Goal: Transaction & Acquisition: Purchase product/service

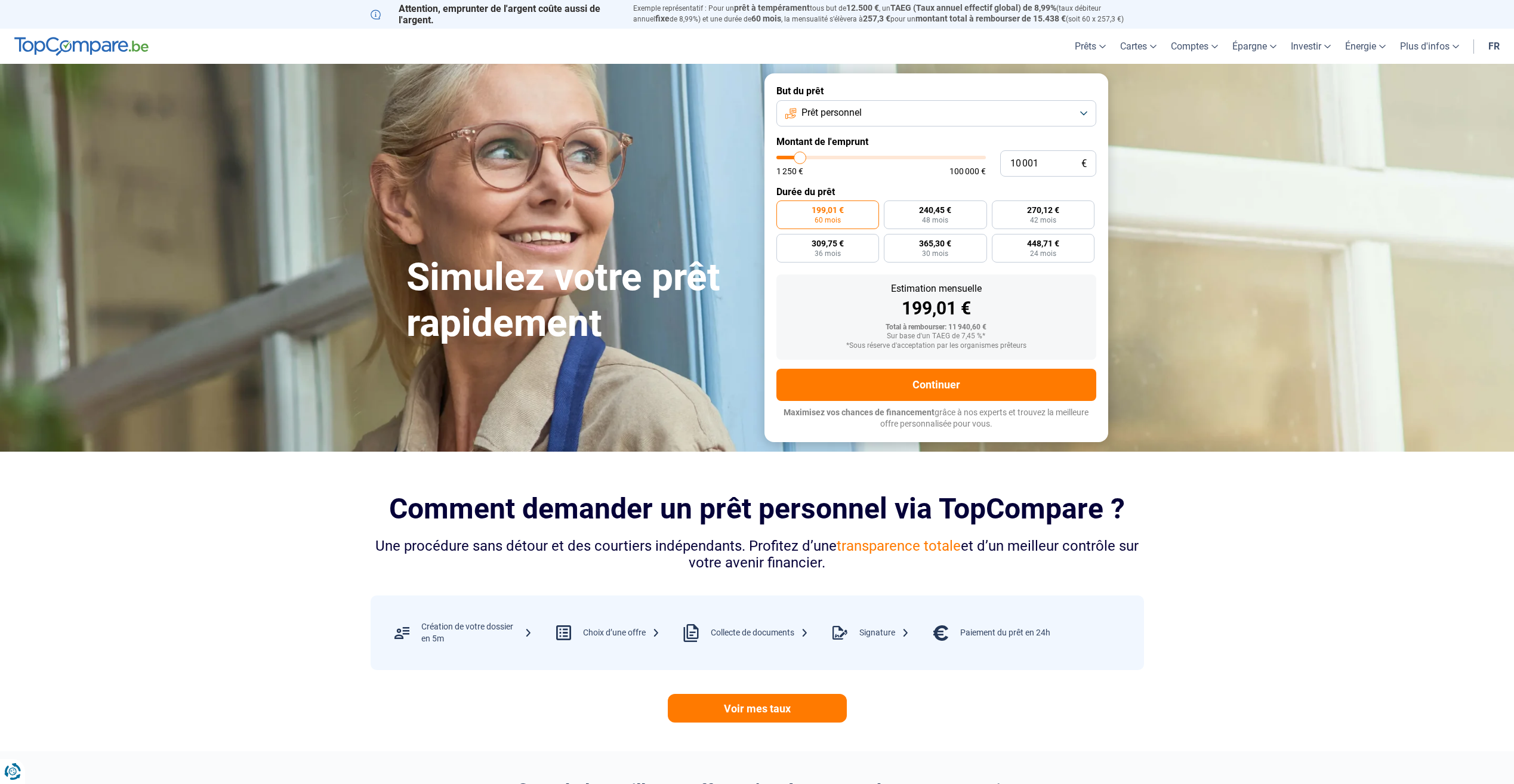
type input "15 000"
type input "15000"
click at [810, 157] on input "range" at bounding box center [881, 157] width 209 height 3
click at [959, 107] on button "Prêt personnel" at bounding box center [937, 113] width 320 height 26
click at [887, 165] on span "Regroupement de crédits" at bounding box center [851, 167] width 105 height 13
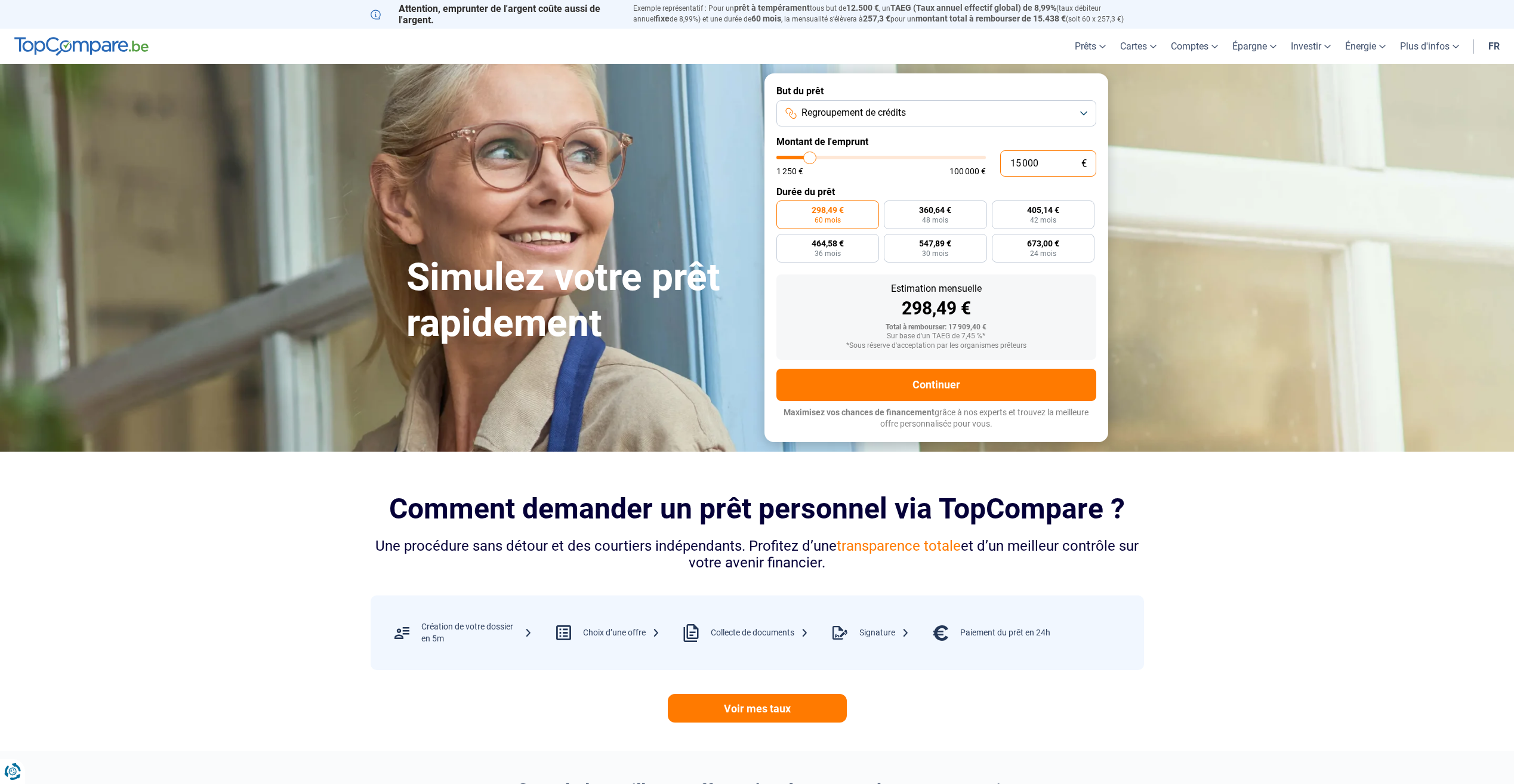
drag, startPoint x: 1053, startPoint y: 163, endPoint x: 986, endPoint y: 158, distance: 67.2
click at [986, 158] on div "15 000 € 1 250 € 100 000 €" at bounding box center [937, 163] width 320 height 26
type input "5"
type input "1250"
type input "55"
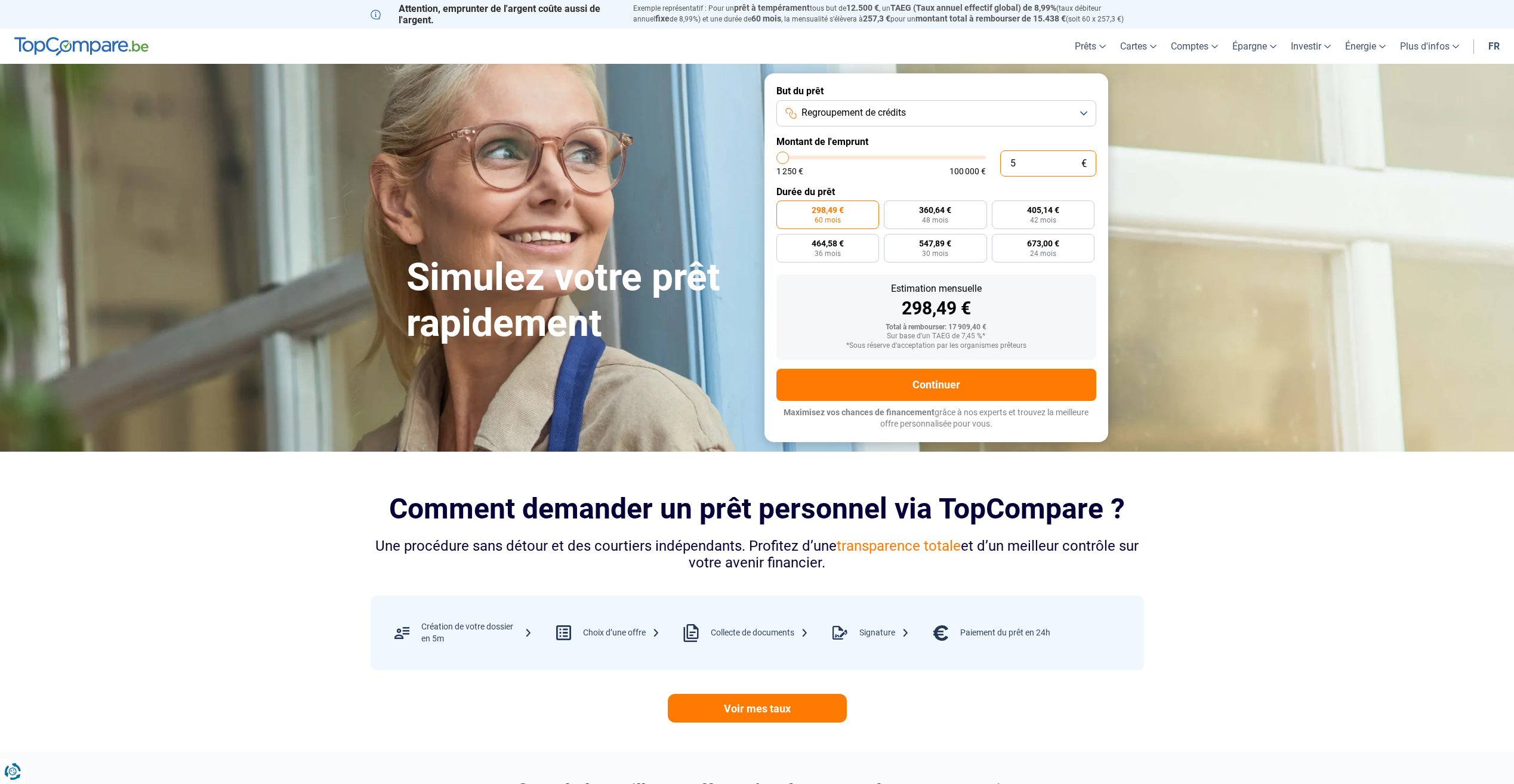
type input "1250"
type input "550"
type input "1250"
type input "5 500"
type input "5500"
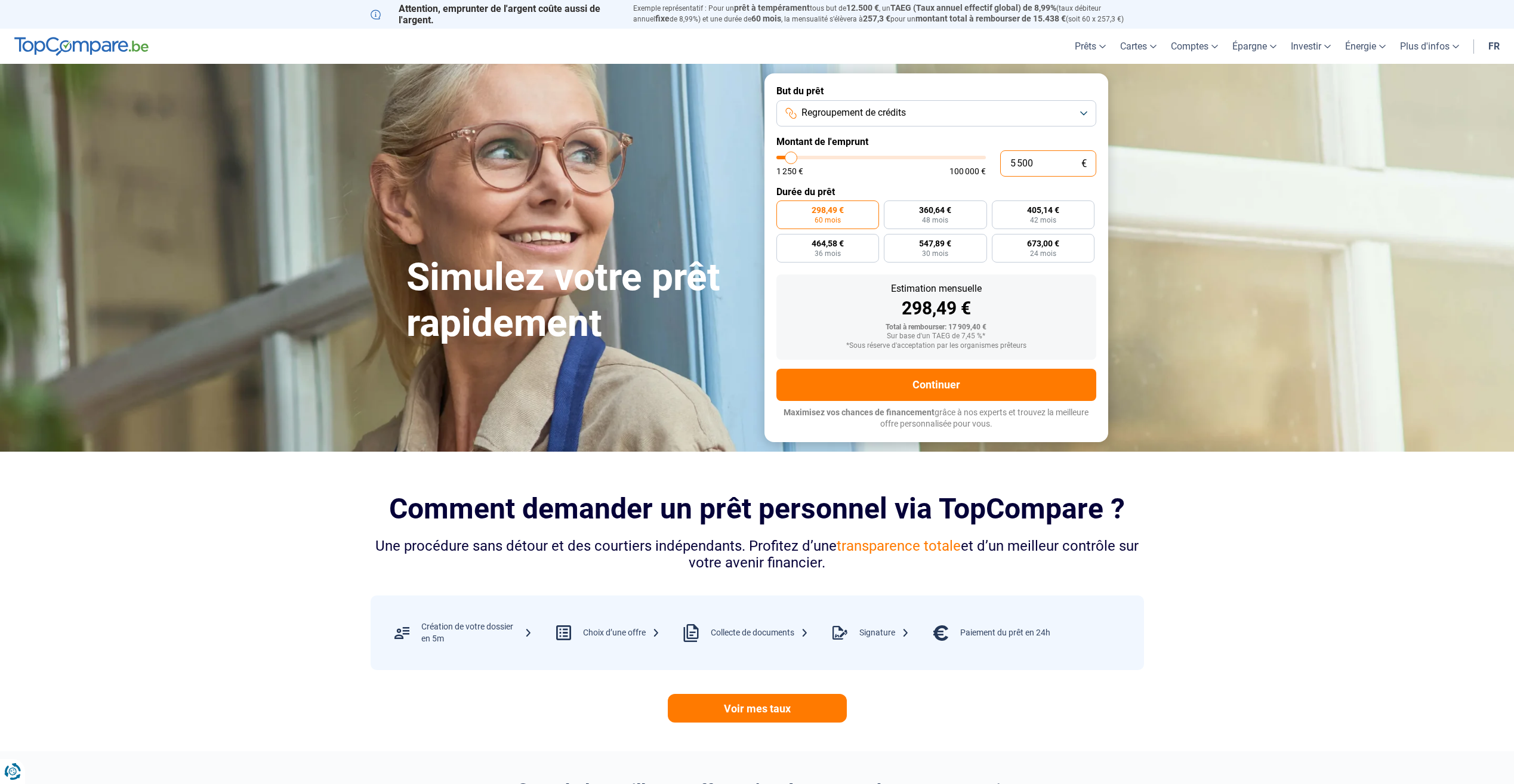
type input "5 500"
radio input "true"
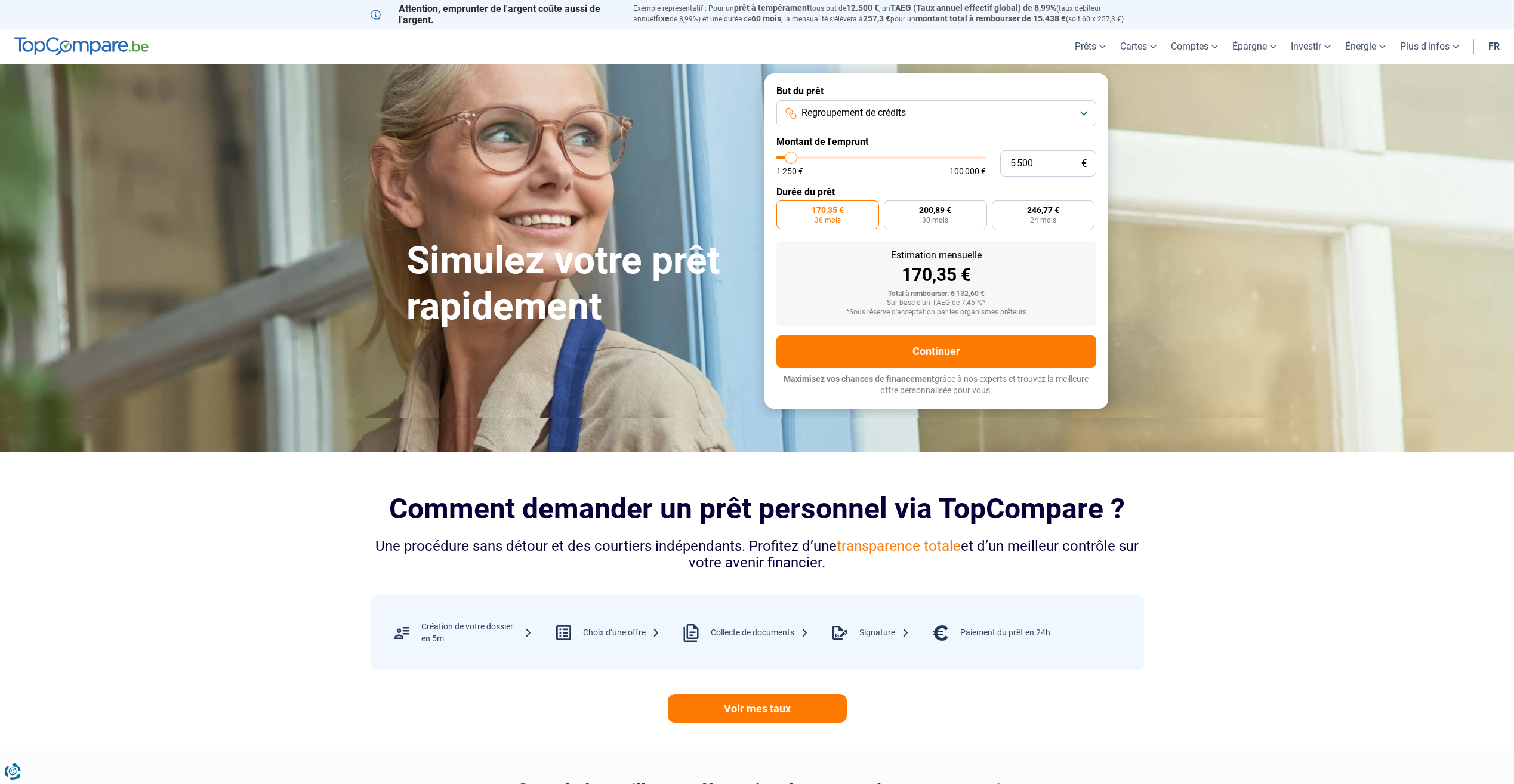
click at [1196, 266] on section "Simulez votre prêt rapidement Simulez votre prêt rapidement But du prêt Regroup…" at bounding box center [757, 241] width 1514 height 354
click at [1060, 215] on label "246,77 € 24 mois" at bounding box center [1043, 215] width 103 height 29
click at [1000, 208] on input "246,77 € 24 mois" at bounding box center [996, 205] width 8 height 8
radio input "true"
click at [915, 350] on button "Continuer" at bounding box center [937, 351] width 320 height 32
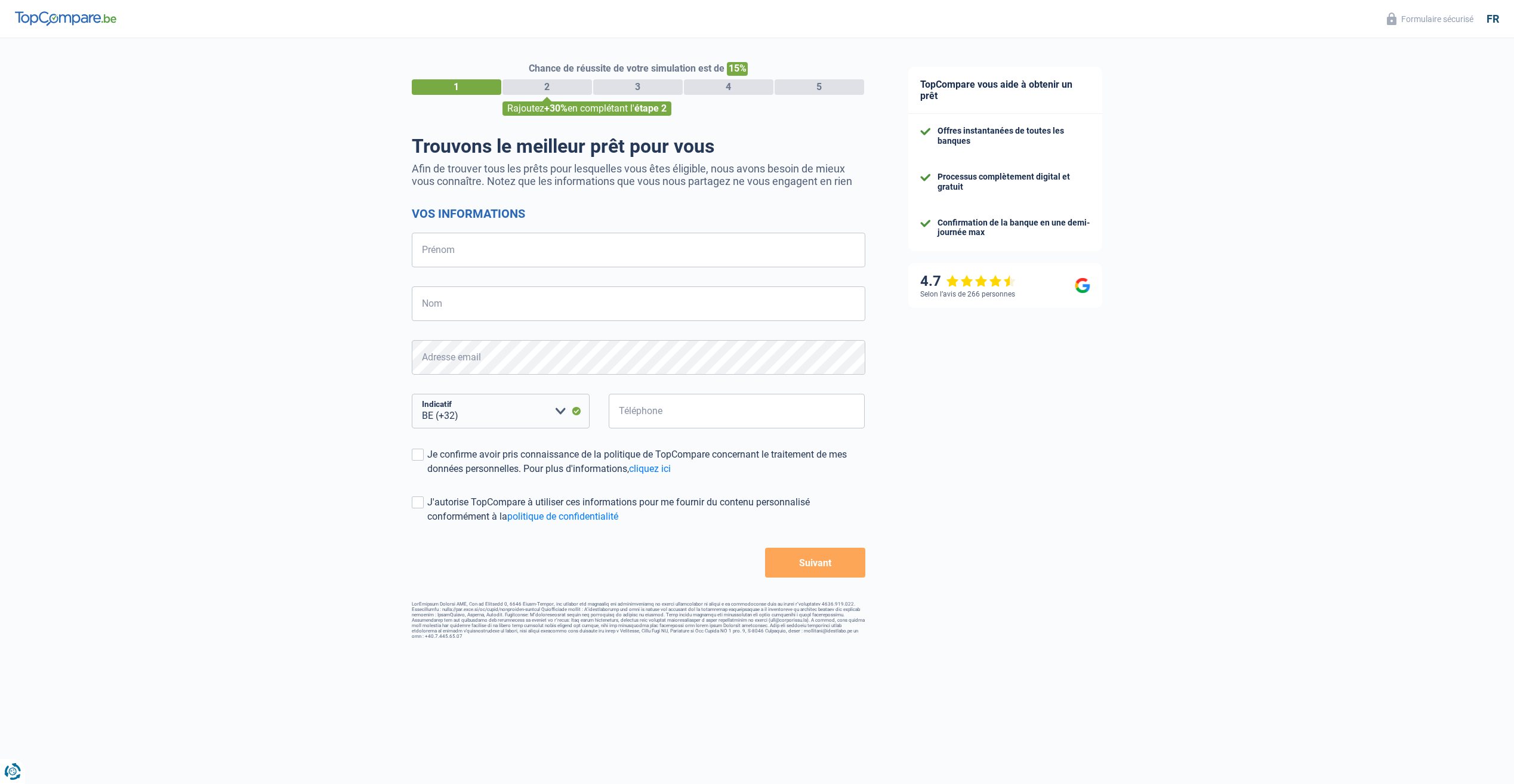
select select "32"
